Goal: Answer question/provide support

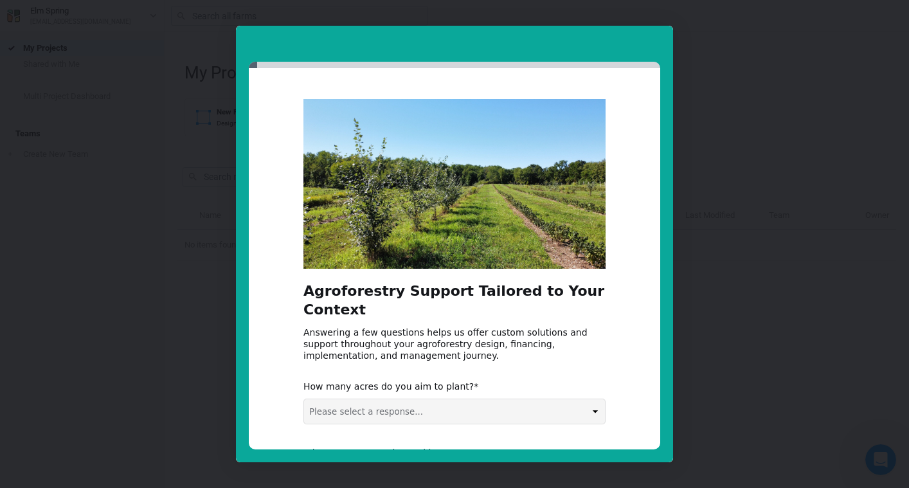
select select "5-50 acres"
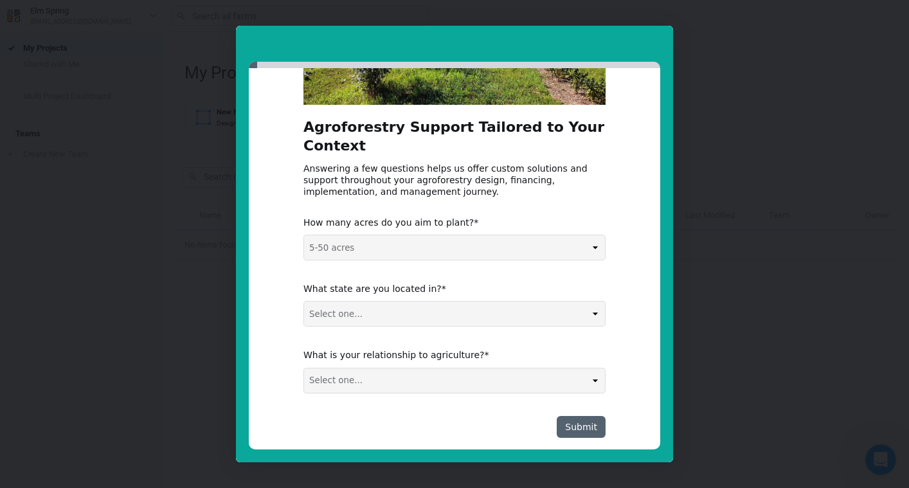
scroll to position [163, 0]
select select "MO"
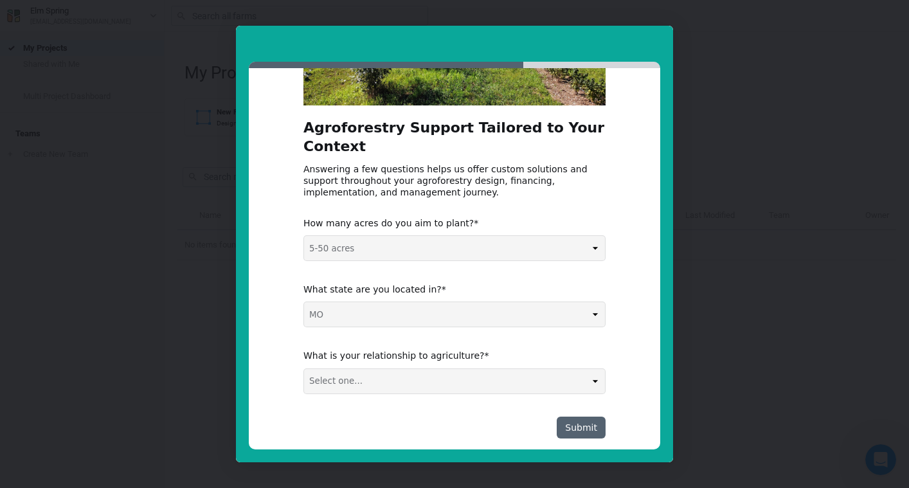
select select "Agribusiness / Co-op"
click at [575, 416] on button "Submit" at bounding box center [581, 427] width 49 height 22
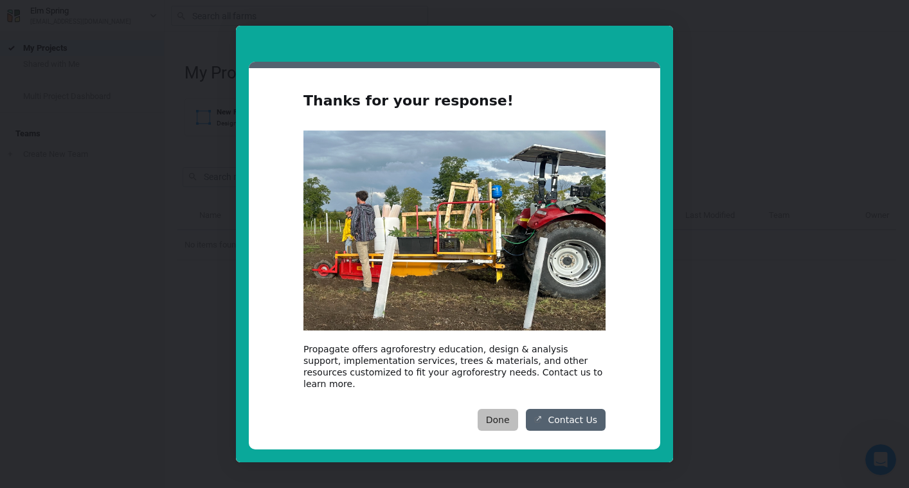
click at [496, 409] on button "Done" at bounding box center [498, 420] width 40 height 22
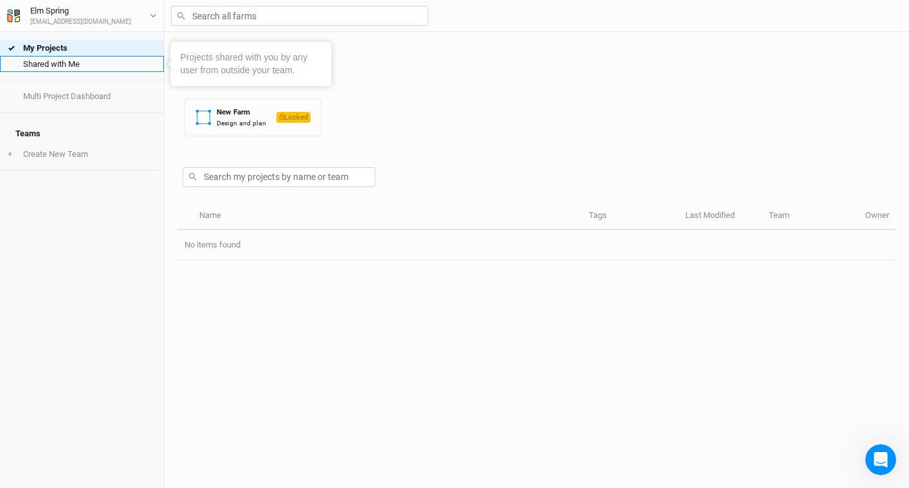
click at [61, 65] on link "Shared with Me" at bounding box center [82, 64] width 164 height 16
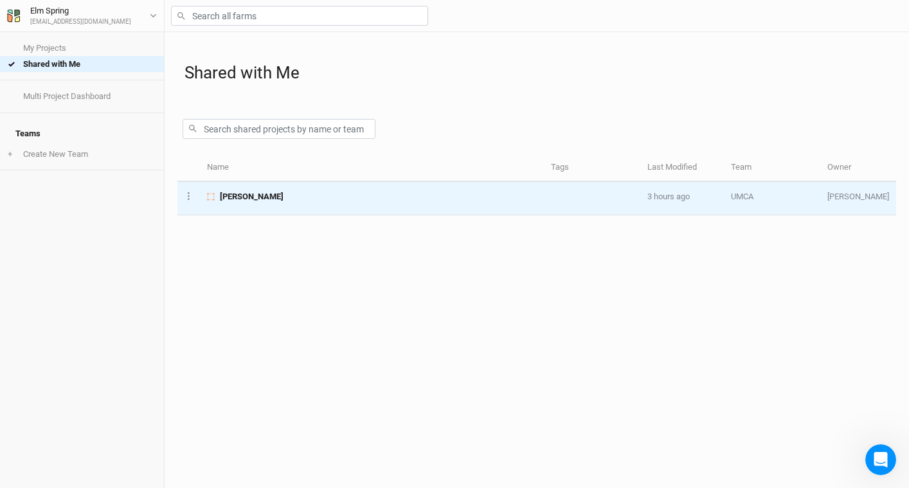
click at [242, 202] on td "[PERSON_NAME]" at bounding box center [372, 198] width 344 height 33
